Goal: Information Seeking & Learning: Learn about a topic

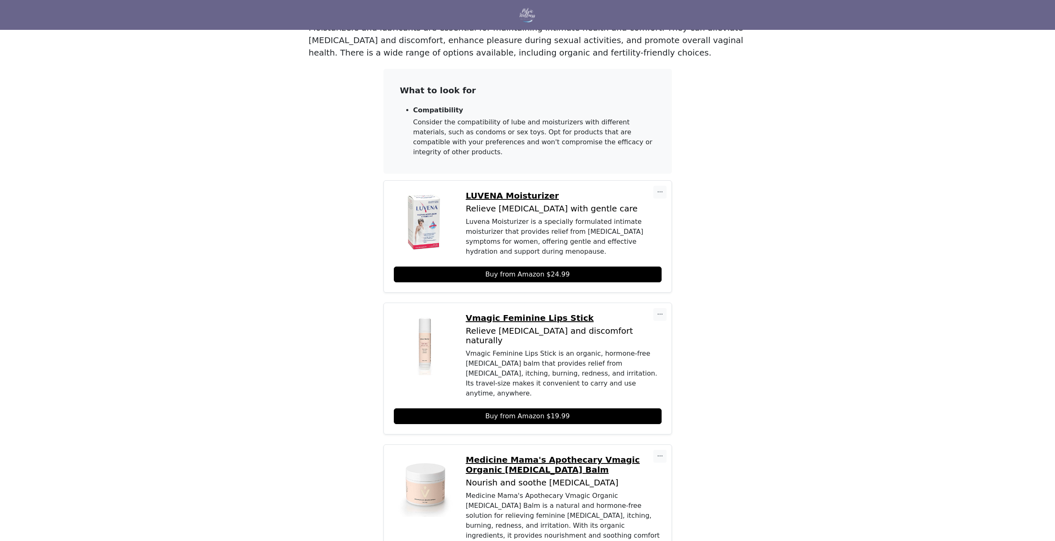
scroll to position [97, 0]
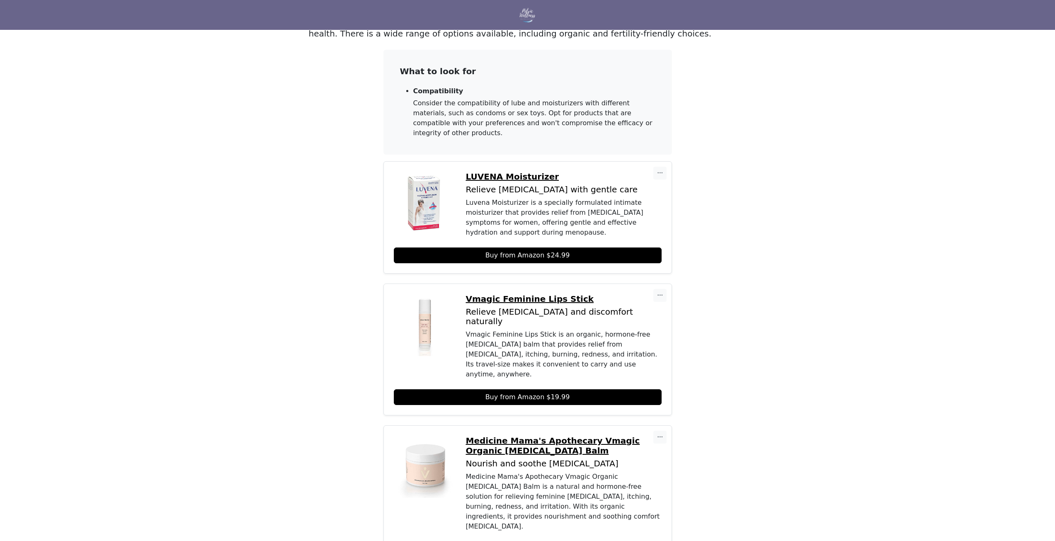
drag, startPoint x: 616, startPoint y: 328, endPoint x: 631, endPoint y: 330, distance: 15.5
click at [631, 330] on div "Vmagic Feminine Lips Stick is an organic, hormone-free vulva balm that provides…" at bounding box center [564, 355] width 196 height 50
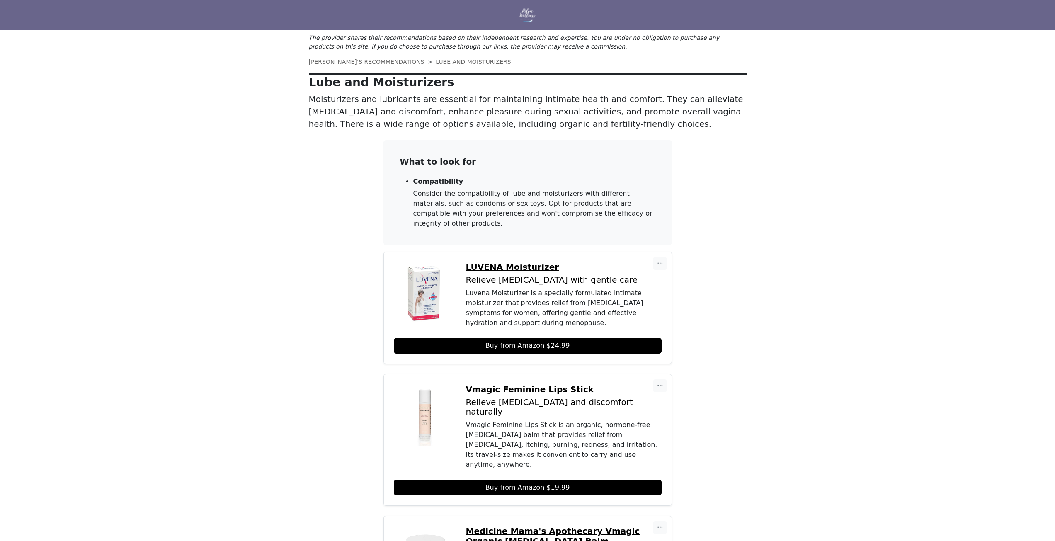
scroll to position [0, 0]
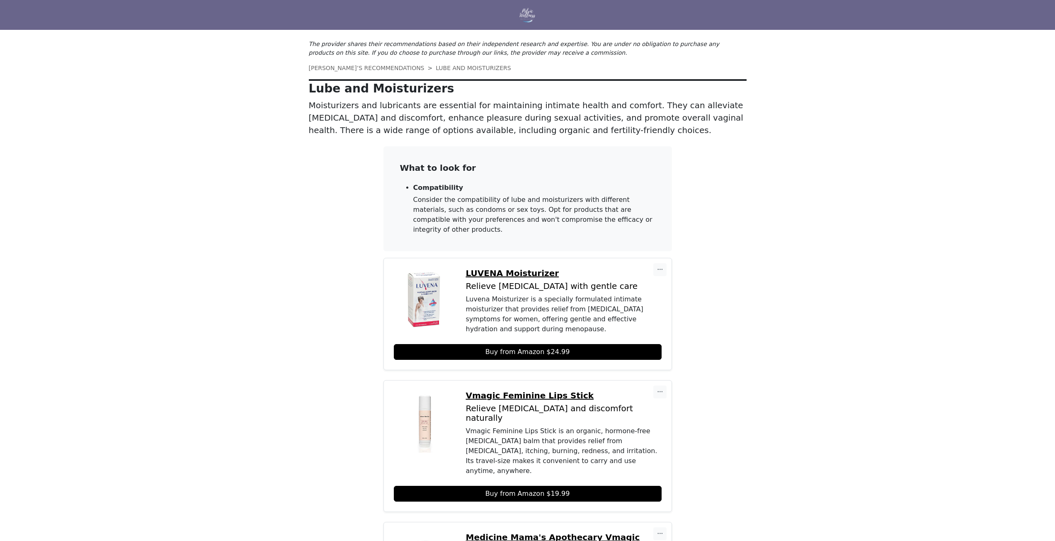
drag, startPoint x: 315, startPoint y: 86, endPoint x: 315, endPoint y: 90, distance: 4.6
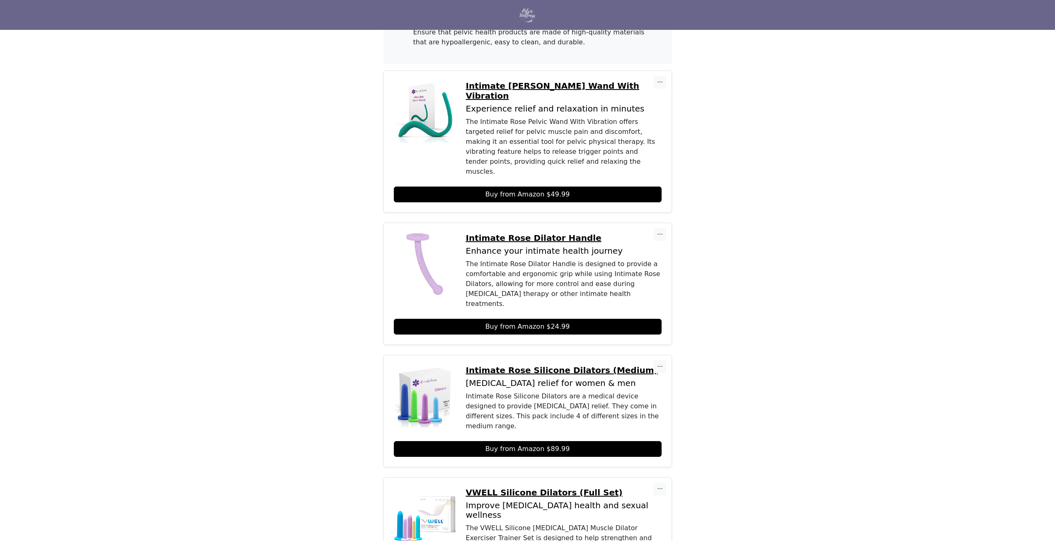
scroll to position [237, 0]
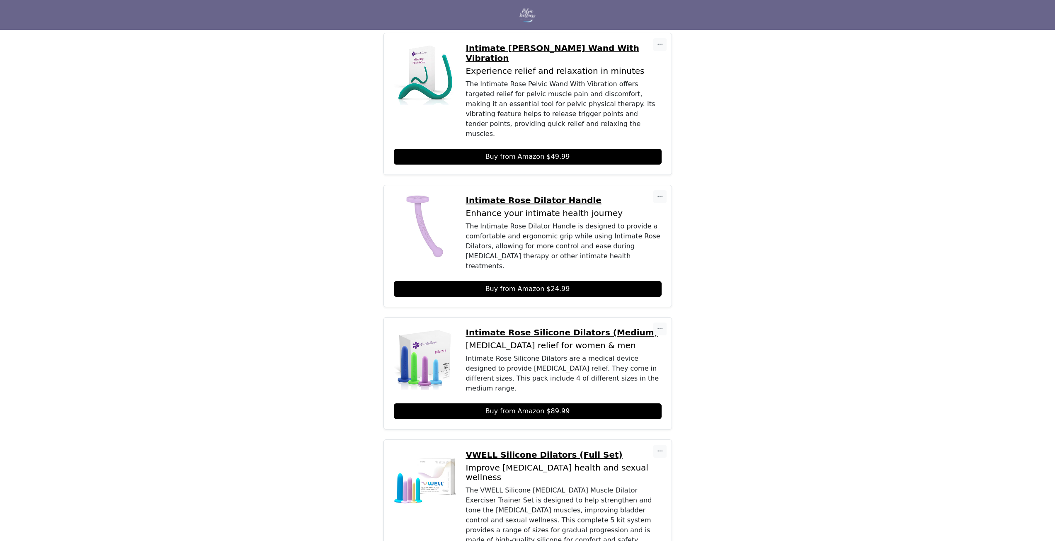
scroll to position [290, 0]
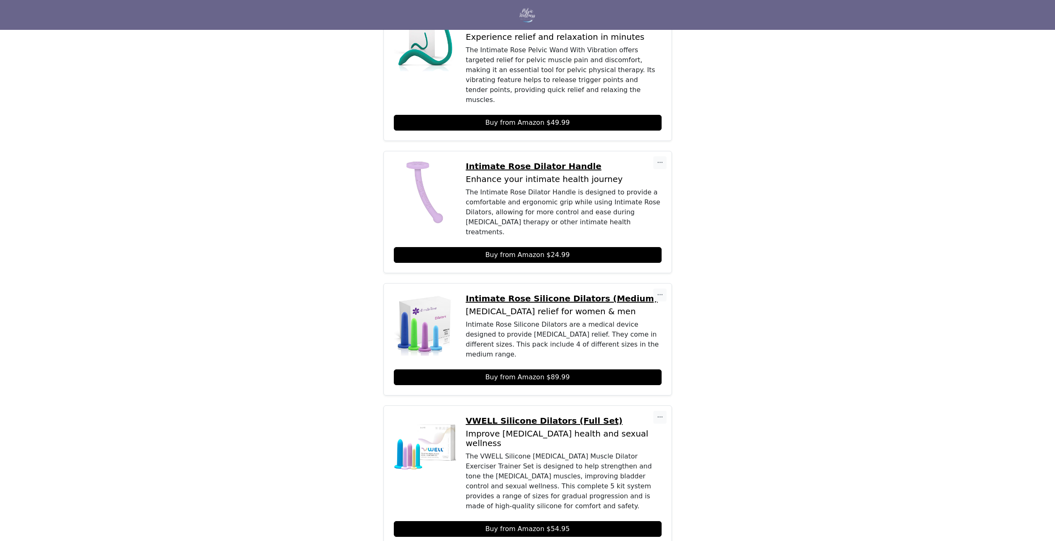
drag, startPoint x: 827, startPoint y: 297, endPoint x: 819, endPoint y: 295, distance: 7.7
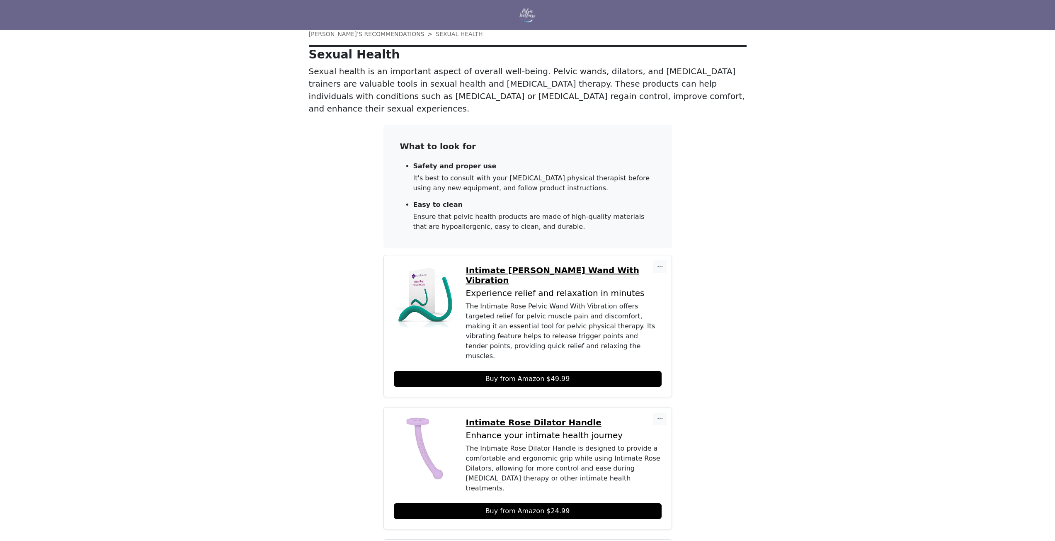
scroll to position [0, 0]
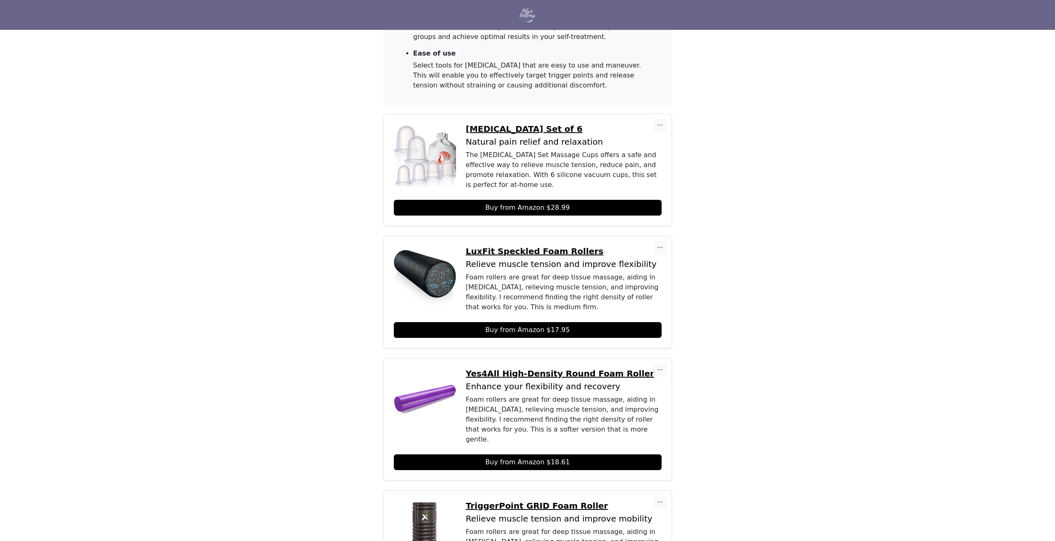
scroll to position [105, 0]
